Goal: Check status: Check status

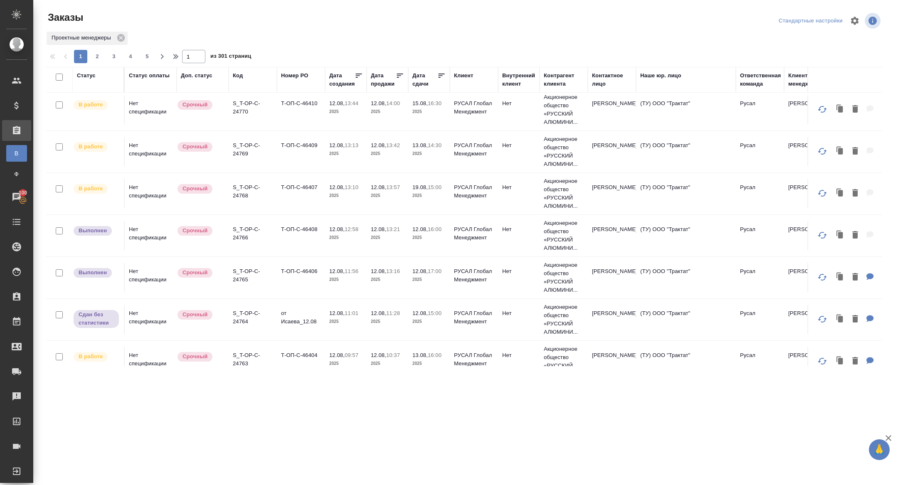
scroll to position [135, 0]
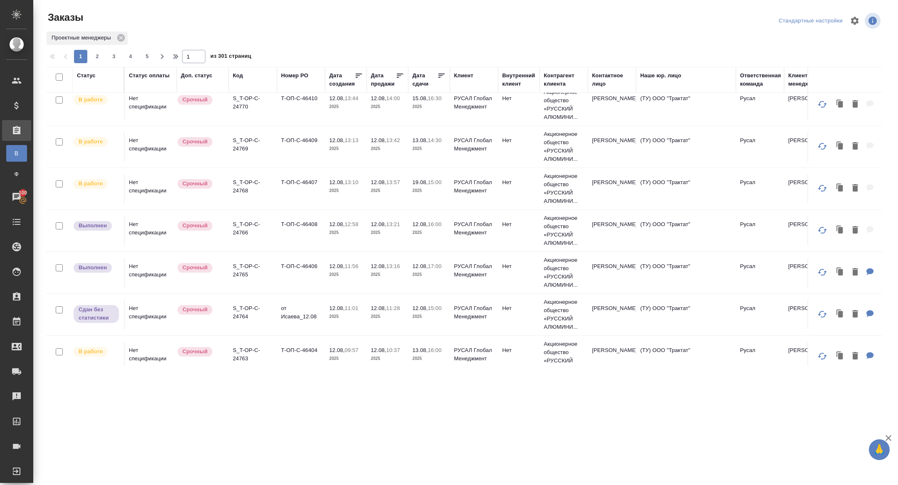
click at [238, 74] on div "Код" at bounding box center [238, 76] width 10 height 8
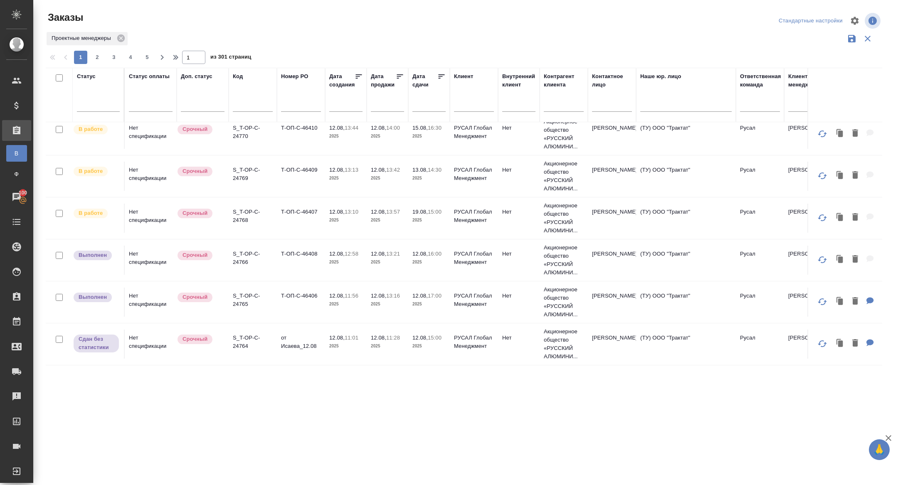
scroll to position [163, 0]
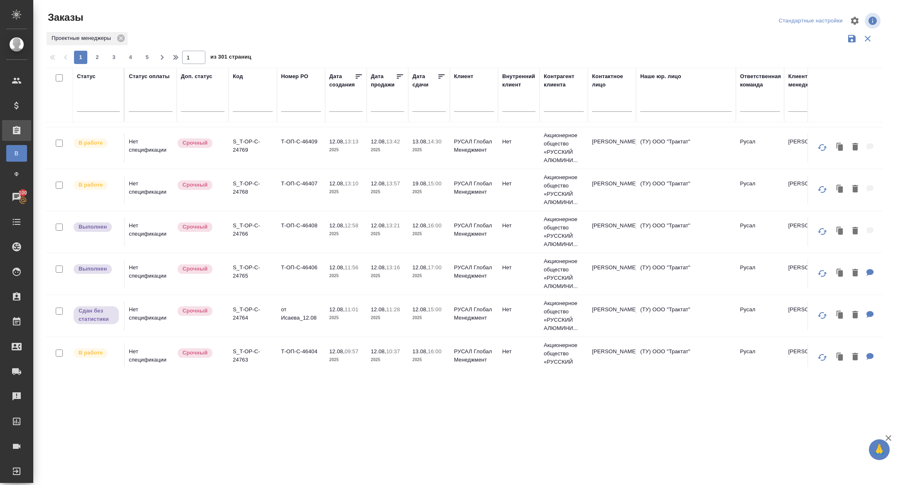
click at [243, 104] on input "text" at bounding box center [253, 106] width 40 height 10
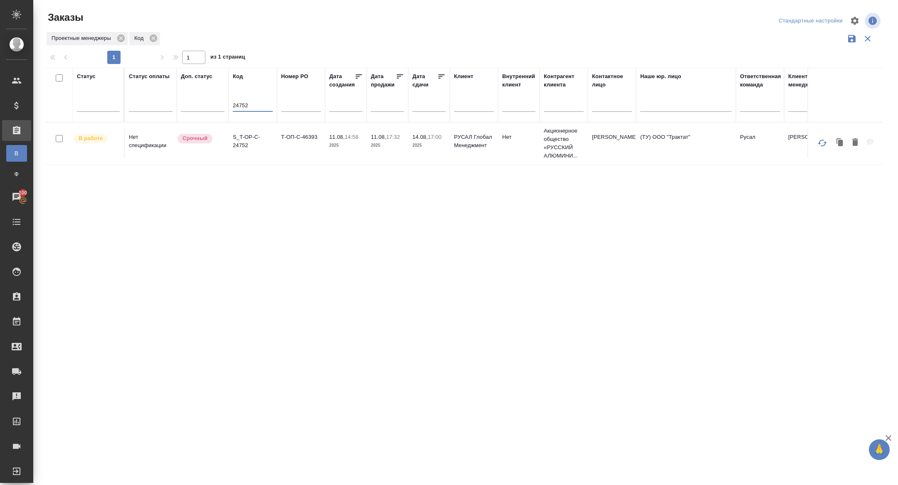
scroll to position [0, 0]
type input "24752"
click at [241, 143] on p "S_T-OP-C-24752" at bounding box center [253, 141] width 40 height 17
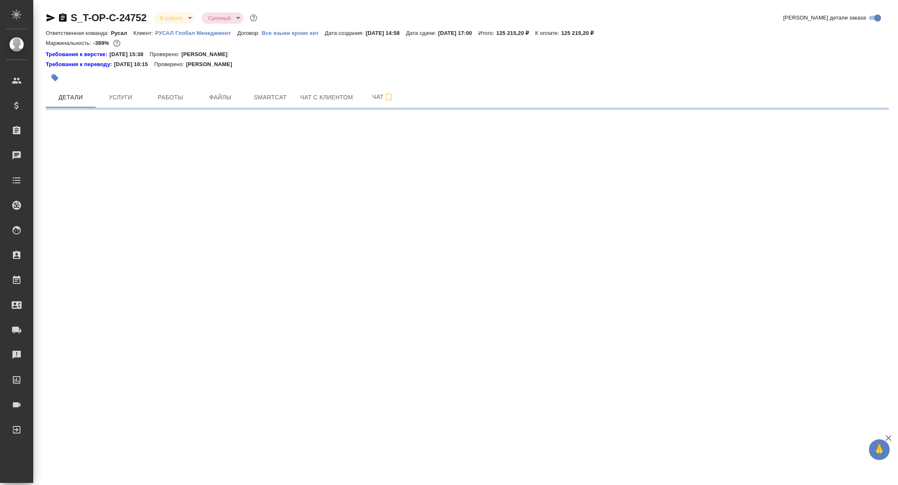
select select "RU"
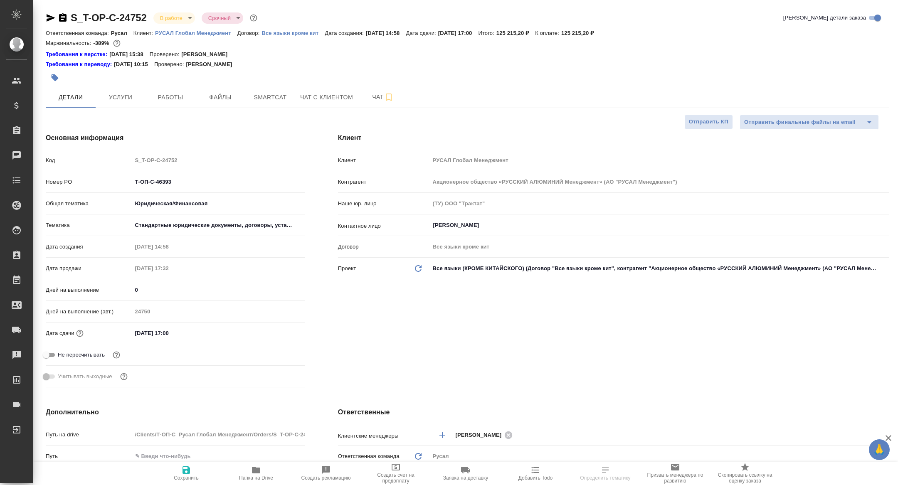
type textarea "x"
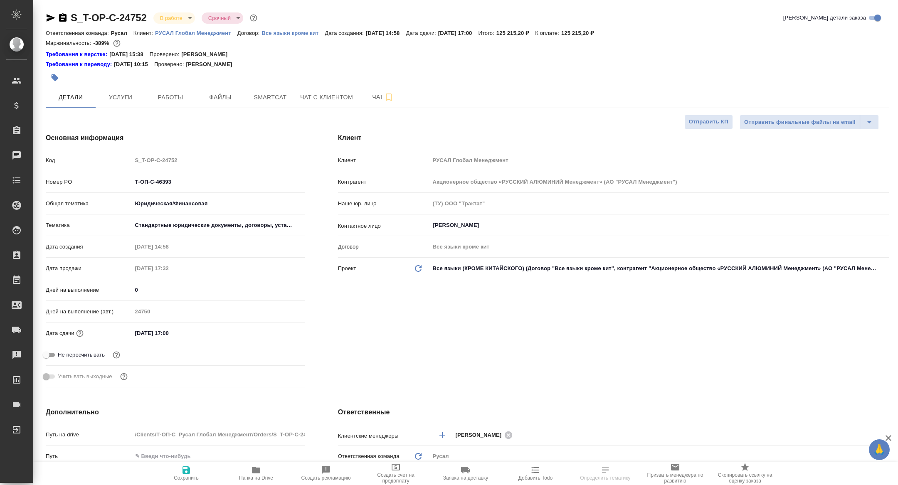
type textarea "x"
click at [262, 96] on span "Smartcat" at bounding box center [270, 97] width 40 height 10
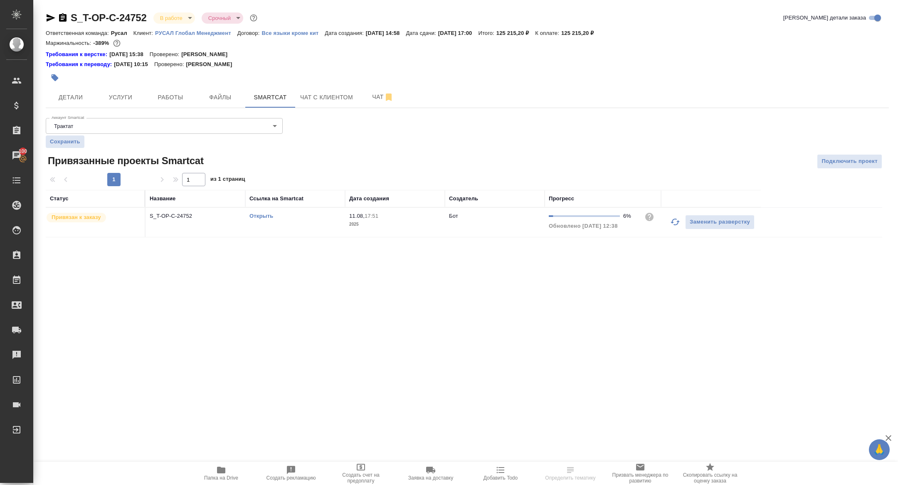
click at [171, 223] on td "S_T-OP-C-24752" at bounding box center [196, 222] width 100 height 29
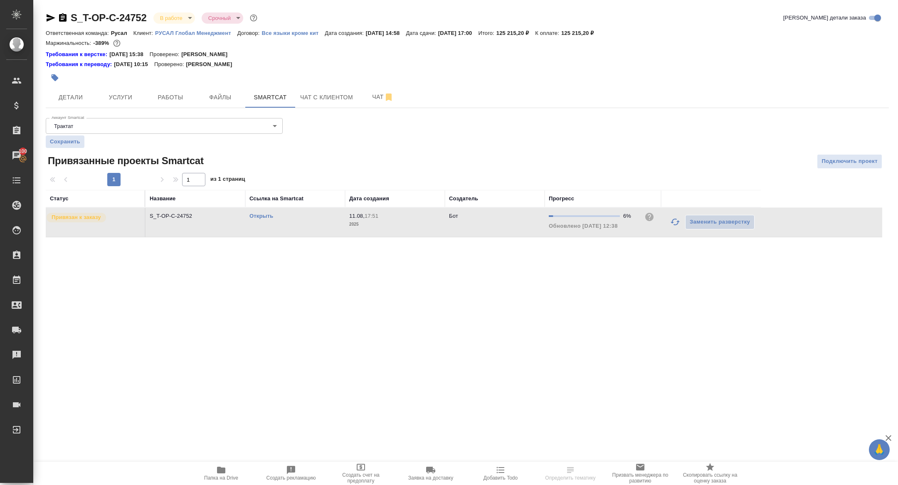
click at [171, 223] on td "S_T-OP-C-24752" at bounding box center [196, 222] width 100 height 29
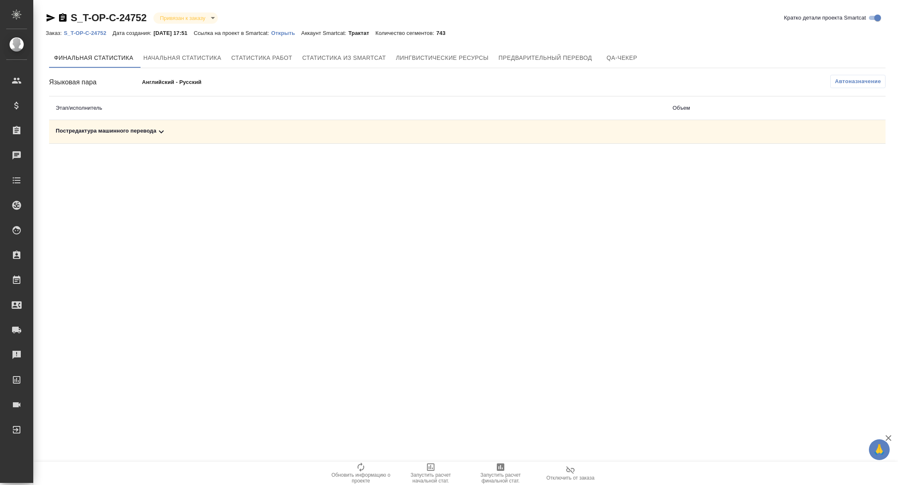
click at [157, 132] on icon at bounding box center [161, 132] width 10 height 10
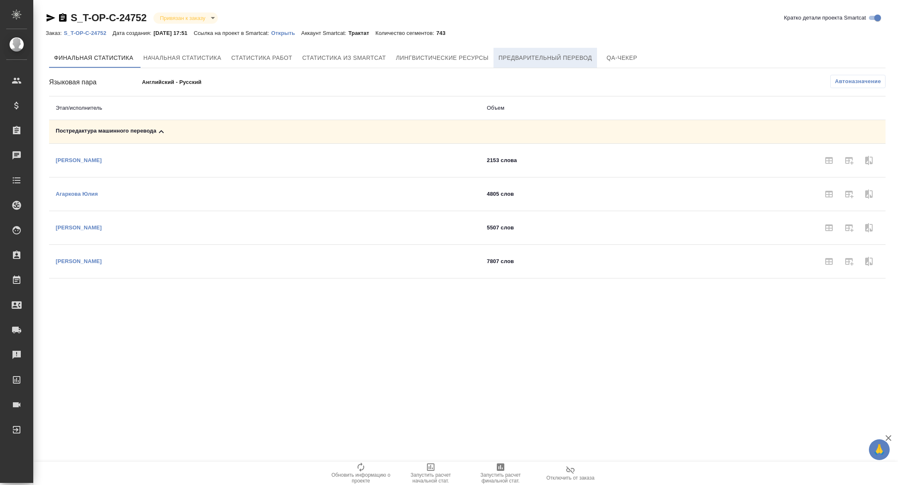
click at [585, 51] on button "Предварительный перевод" at bounding box center [546, 58] width 104 height 20
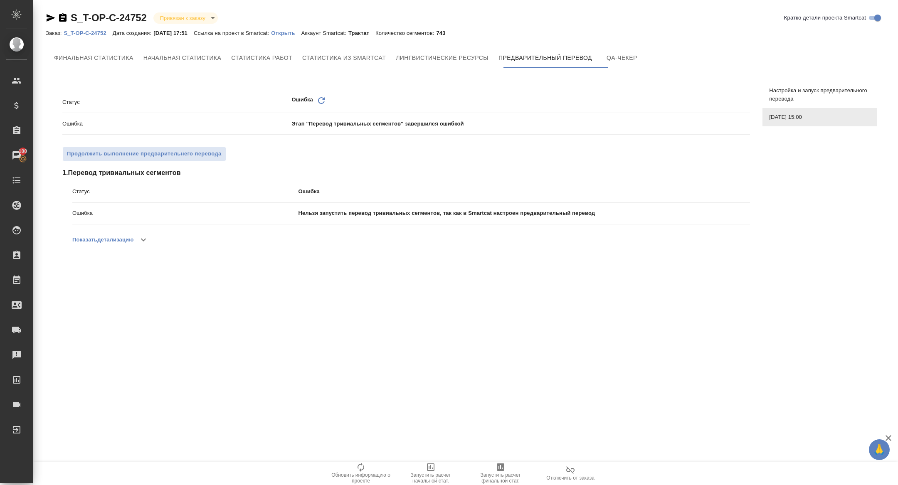
click at [322, 97] on icon "Обновить" at bounding box center [322, 101] width 10 height 10
click at [299, 30] on p "Открыть" at bounding box center [286, 33] width 30 height 6
